Goal: Find specific page/section: Find specific page/section

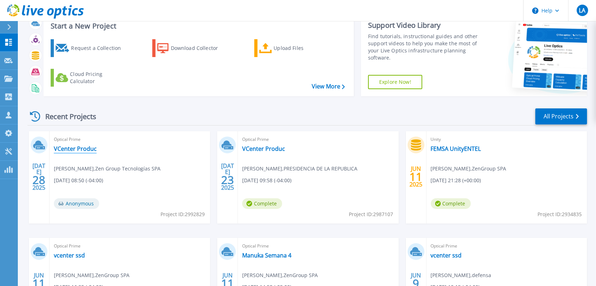
scroll to position [20, 0]
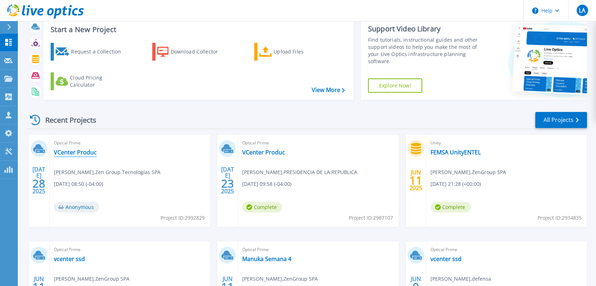
click at [77, 150] on link "VCenter Produc" at bounding box center [75, 152] width 43 height 7
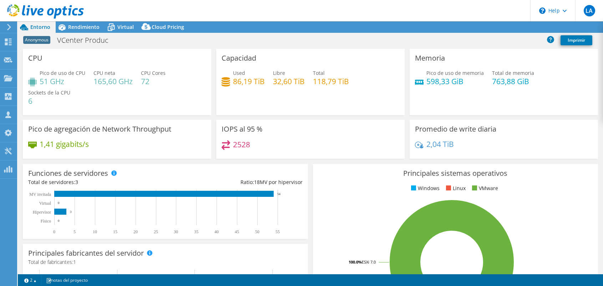
select select "SouthAmerica"
click at [80, 29] on span "Rendimiento" at bounding box center [83, 27] width 31 height 7
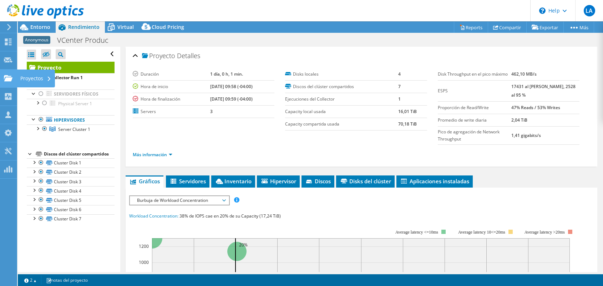
click at [37, 80] on div "Proyectos" at bounding box center [36, 79] width 38 height 18
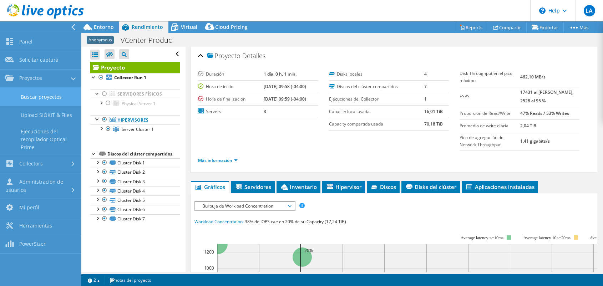
click at [60, 91] on link "Buscar proyectos" at bounding box center [40, 97] width 81 height 18
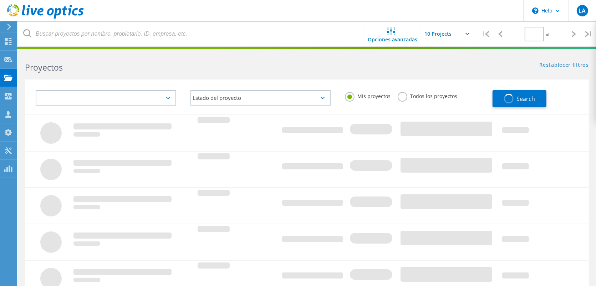
type input "2"
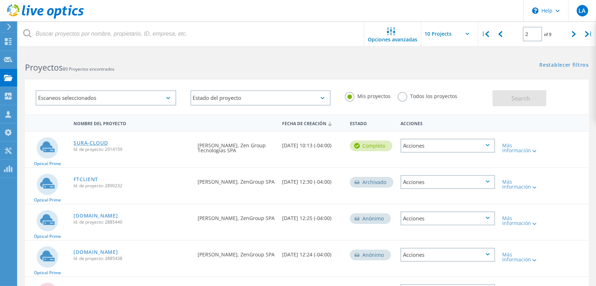
click at [93, 142] on link "SURA-CLOUD" at bounding box center [91, 143] width 34 height 5
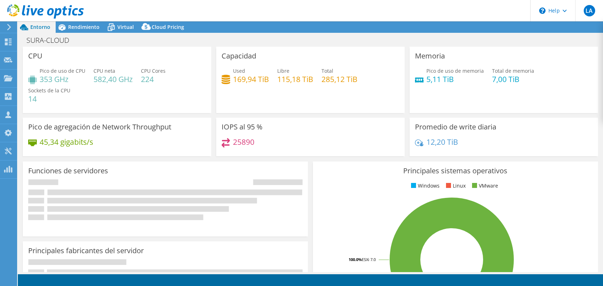
select select "USD"
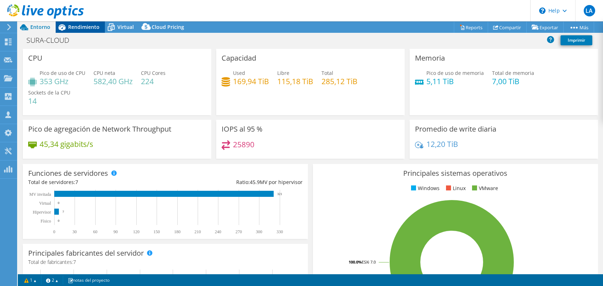
click at [83, 27] on span "Rendimiento" at bounding box center [83, 27] width 31 height 7
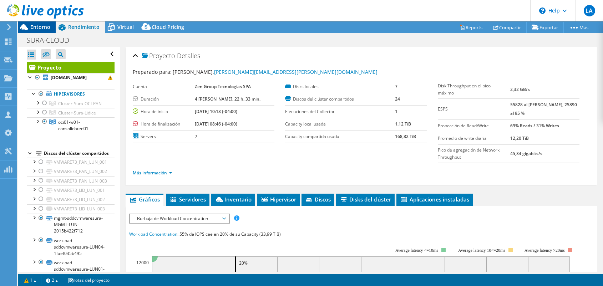
click at [37, 27] on span "Entorno" at bounding box center [40, 27] width 20 height 7
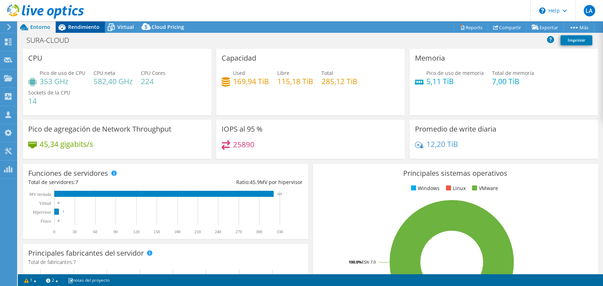
click at [87, 31] on div "Rendimiento" at bounding box center [80, 26] width 49 height 11
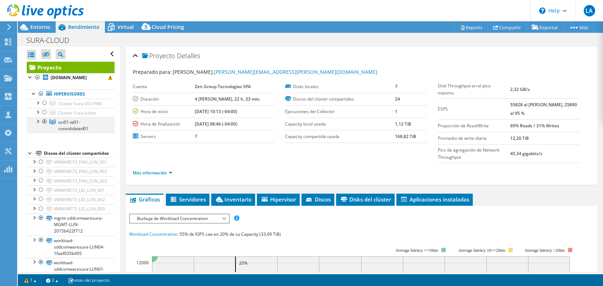
click at [36, 125] on div at bounding box center [37, 120] width 7 height 7
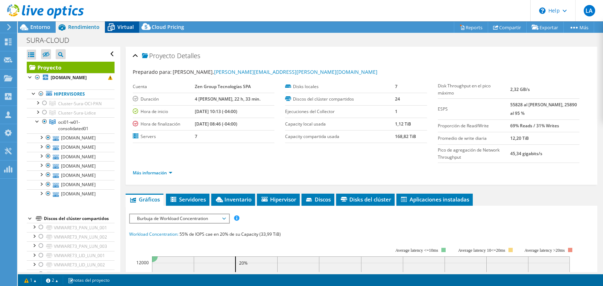
click at [125, 28] on span "Virtual" at bounding box center [125, 27] width 16 height 7
